Goal: Find contact information: Find contact information

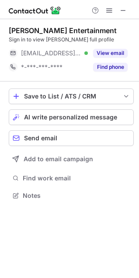
scroll to position [190, 139]
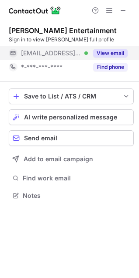
click at [108, 58] on div "View email" at bounding box center [108, 53] width 40 height 14
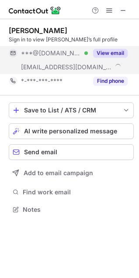
scroll to position [204, 139]
click at [108, 52] on button "View email" at bounding box center [110, 53] width 34 height 9
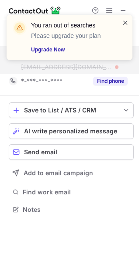
click at [127, 24] on span at bounding box center [125, 22] width 7 height 9
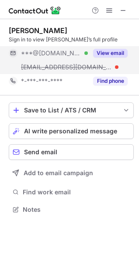
click at [109, 51] on button "View email" at bounding box center [110, 53] width 34 height 9
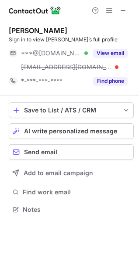
click at [116, 51] on div "You ran out of searches Please upgrade your plan Upgrade Now" at bounding box center [75, 37] width 88 height 33
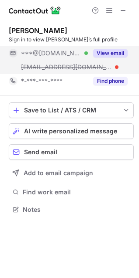
click at [121, 52] on button "View email" at bounding box center [110, 53] width 34 height 9
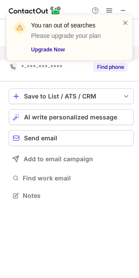
scroll to position [190, 139]
